Goal: Task Accomplishment & Management: Manage account settings

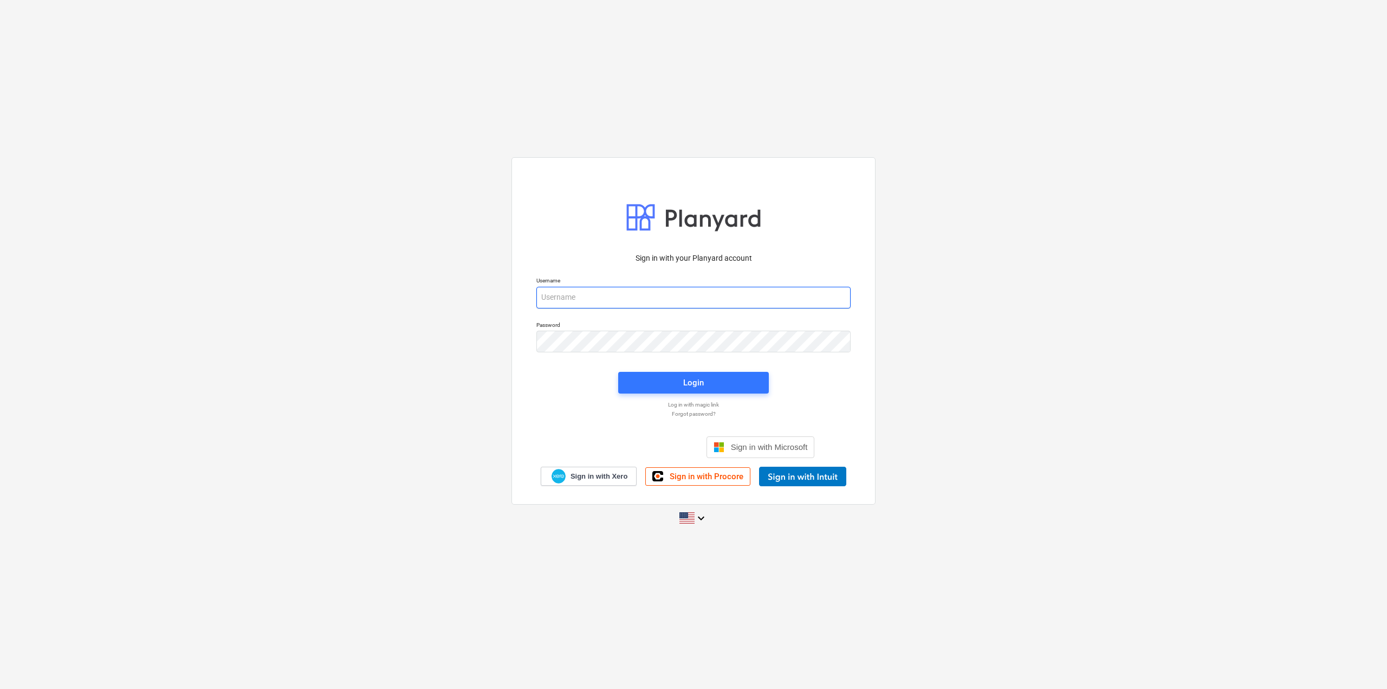
click at [560, 297] on input "email" at bounding box center [693, 298] width 314 height 22
drag, startPoint x: 562, startPoint y: 297, endPoint x: 595, endPoint y: 303, distance: 34.0
click at [566, 299] on input "[PERSON_NAME] @[DOMAIN_NAME]" at bounding box center [693, 298] width 314 height 22
type input "[PERSON_NAME][EMAIL_ADDRESS][DOMAIN_NAME]"
click at [688, 384] on div "Login" at bounding box center [693, 382] width 21 height 14
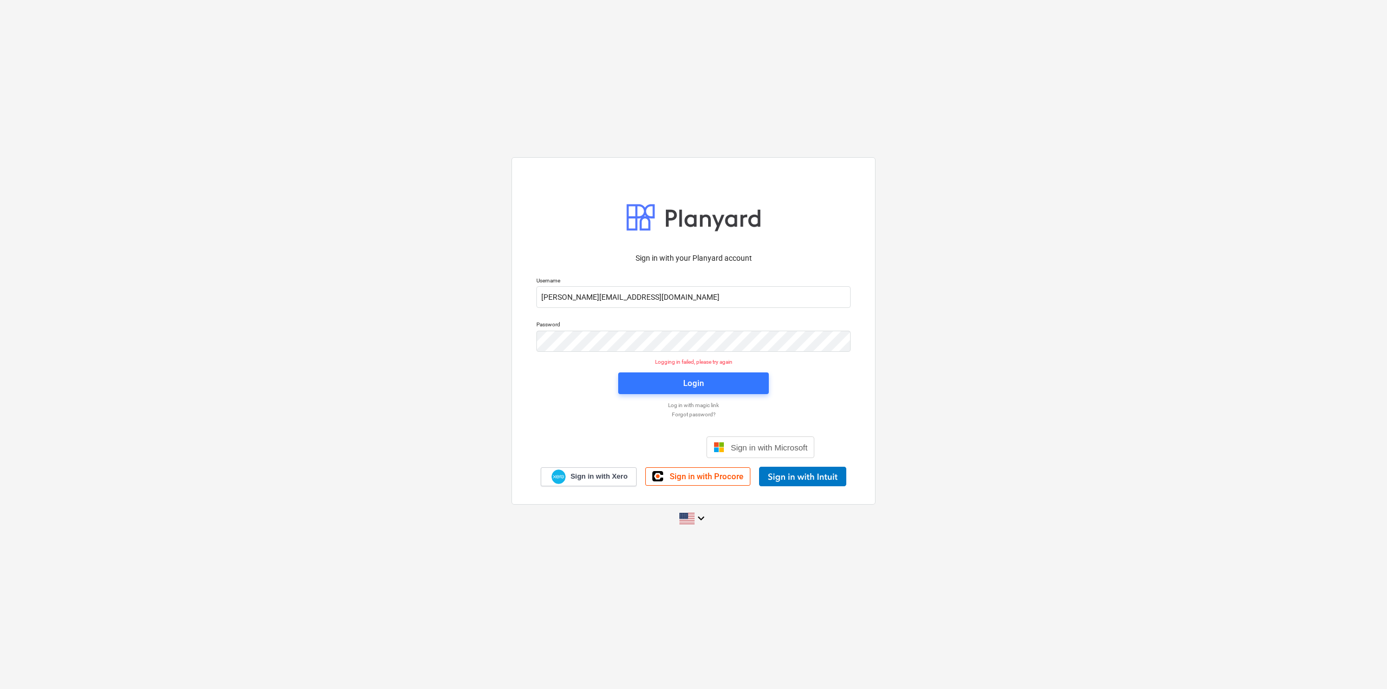
click at [686, 412] on p "Forgot password?" at bounding box center [693, 414] width 325 height 7
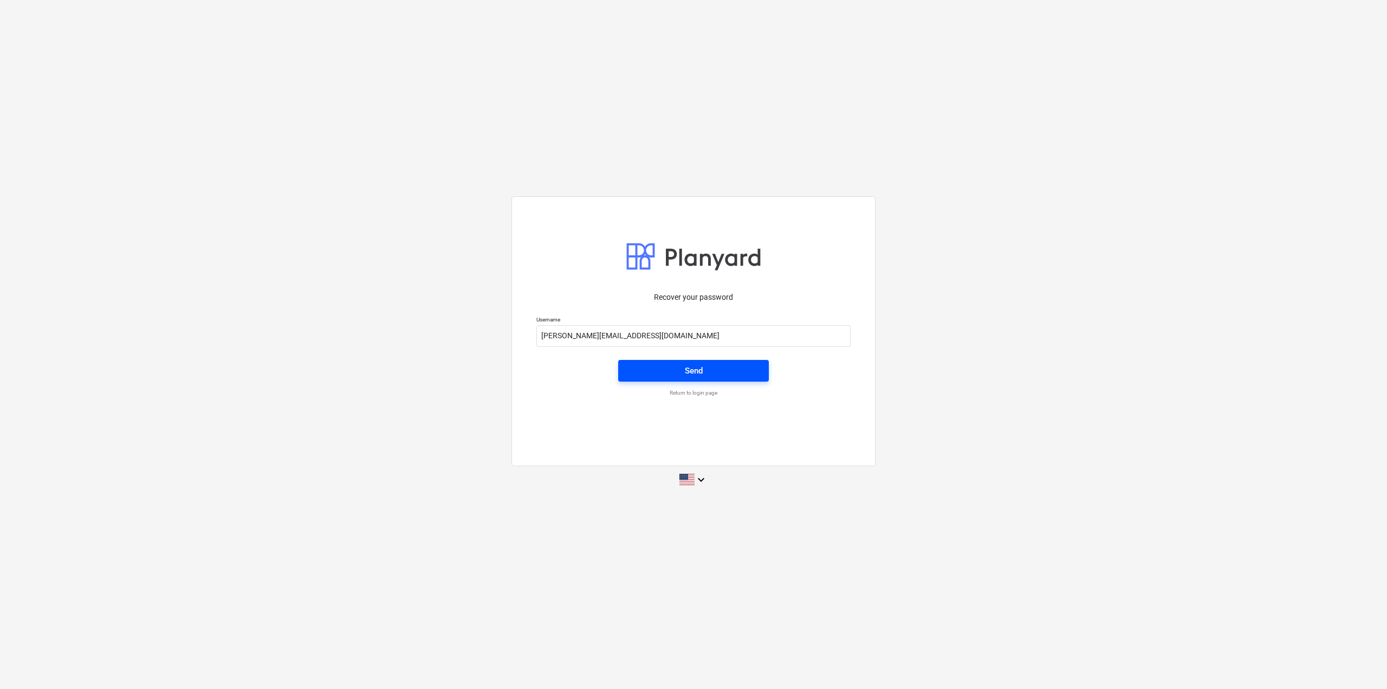
click at [663, 371] on span "Send" at bounding box center [693, 371] width 125 height 14
